Goal: Check status: Check status

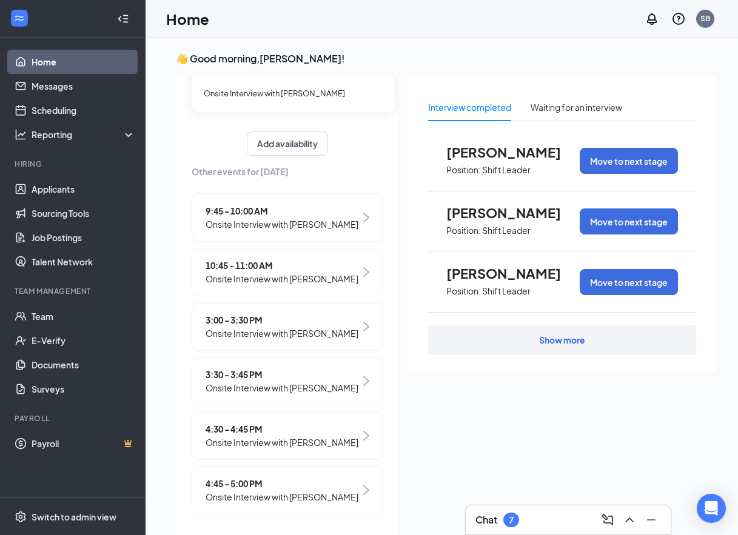
scroll to position [145, 0]
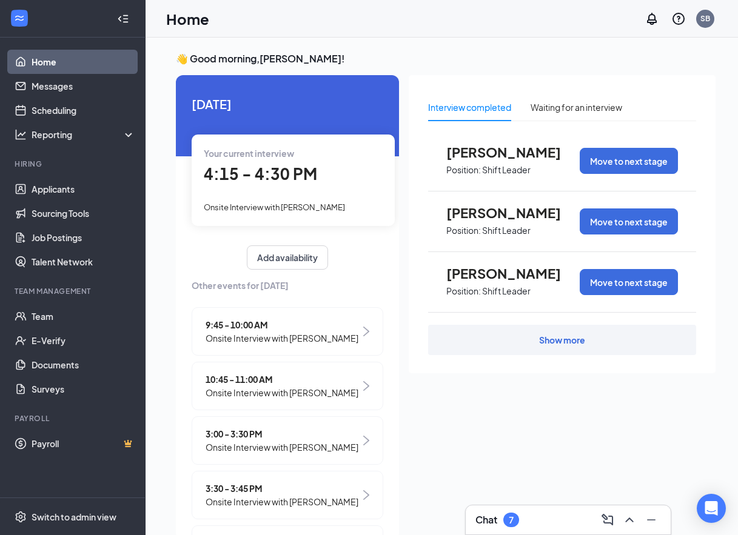
click at [367, 520] on div "3:30 - 3:45 PM Onsite Interview with [PERSON_NAME]" at bounding box center [288, 495] width 192 height 49
click at [376, 522] on div "[DATE] Your current interview 4:15 - 4:30 PM Onsite Interview with [PERSON_NAME…" at bounding box center [287, 364] width 223 height 579
click at [378, 518] on div "[DATE] Your current interview 4:15 - 4:30 PM Onsite Interview with [PERSON_NAME…" at bounding box center [287, 364] width 223 height 579
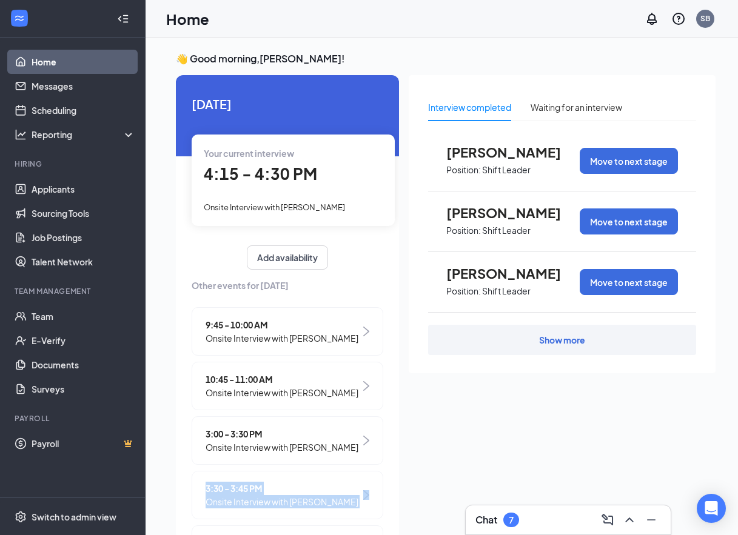
click at [378, 518] on div "[DATE] Your current interview 4:15 - 4:30 PM Onsite Interview with [PERSON_NAME…" at bounding box center [287, 364] width 223 height 579
